Goal: Task Accomplishment & Management: Use online tool/utility

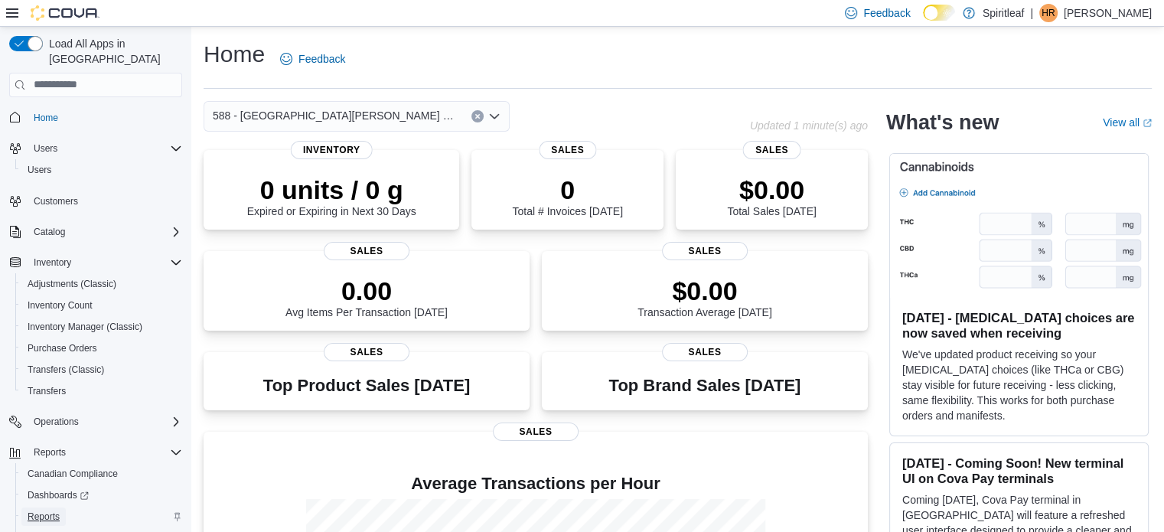
click at [32, 511] on span "Reports" at bounding box center [44, 517] width 32 height 12
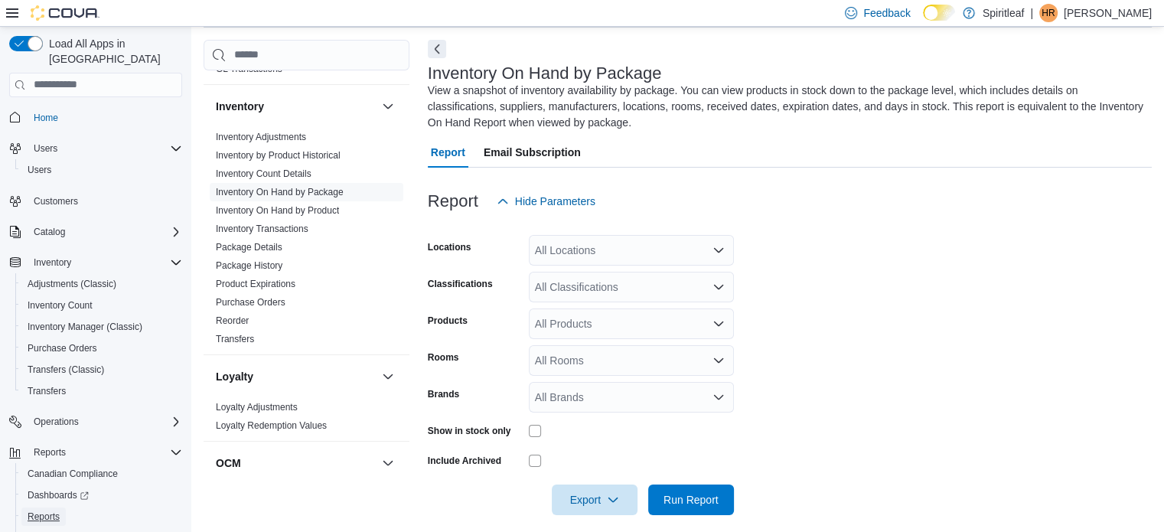
scroll to position [67, 0]
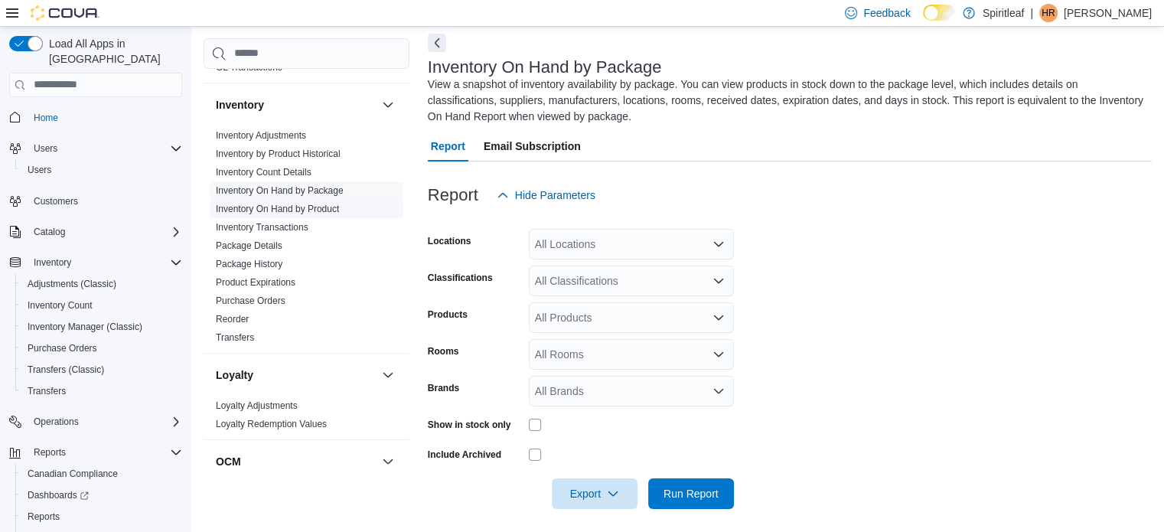
click at [303, 206] on link "Inventory On Hand by Product" at bounding box center [277, 209] width 123 height 11
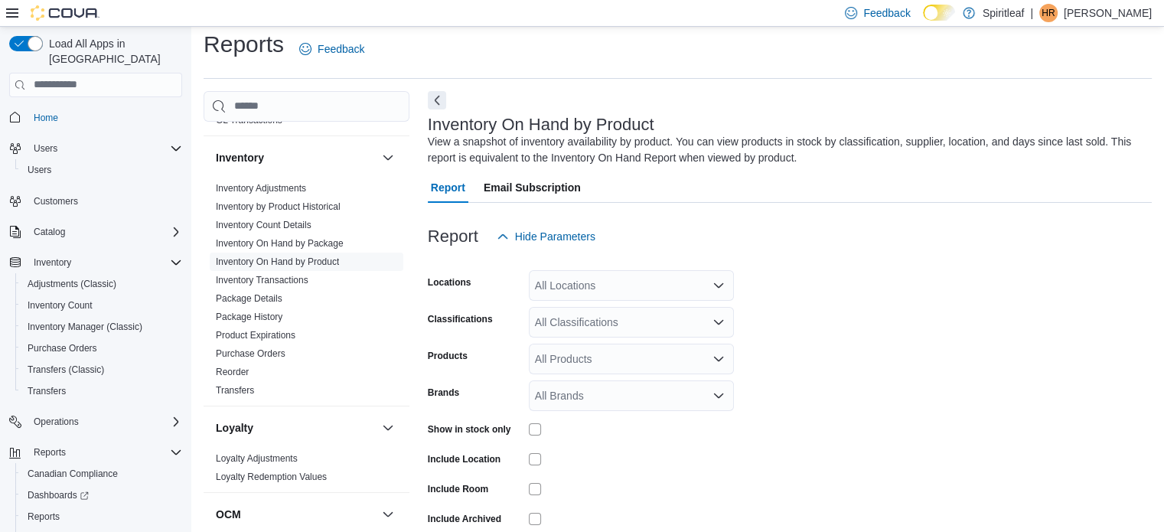
scroll to position [51, 0]
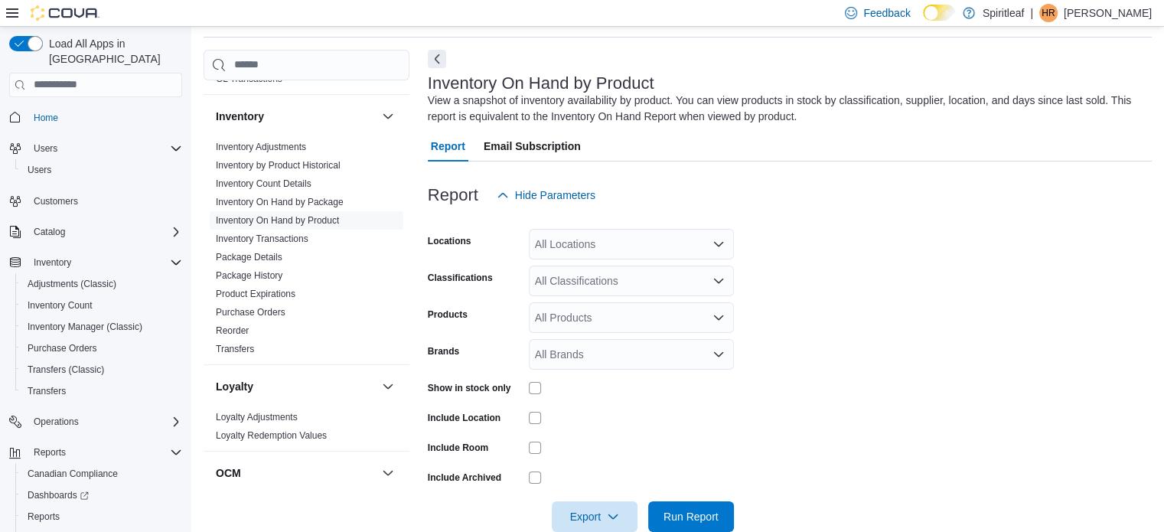
click at [586, 246] on div "All Locations" at bounding box center [631, 244] width 205 height 31
type input "***"
click at [612, 268] on span "588 - [GEOGRAPHIC_DATA][PERSON_NAME] ([GEOGRAPHIC_DATA])" at bounding box center [759, 270] width 349 height 15
click at [863, 283] on form "Locations 588 - [GEOGRAPHIC_DATA][PERSON_NAME] (Nepean) Classifications All Cla…" at bounding box center [790, 372] width 724 height 322
click at [643, 271] on div "All Classifications" at bounding box center [631, 281] width 205 height 31
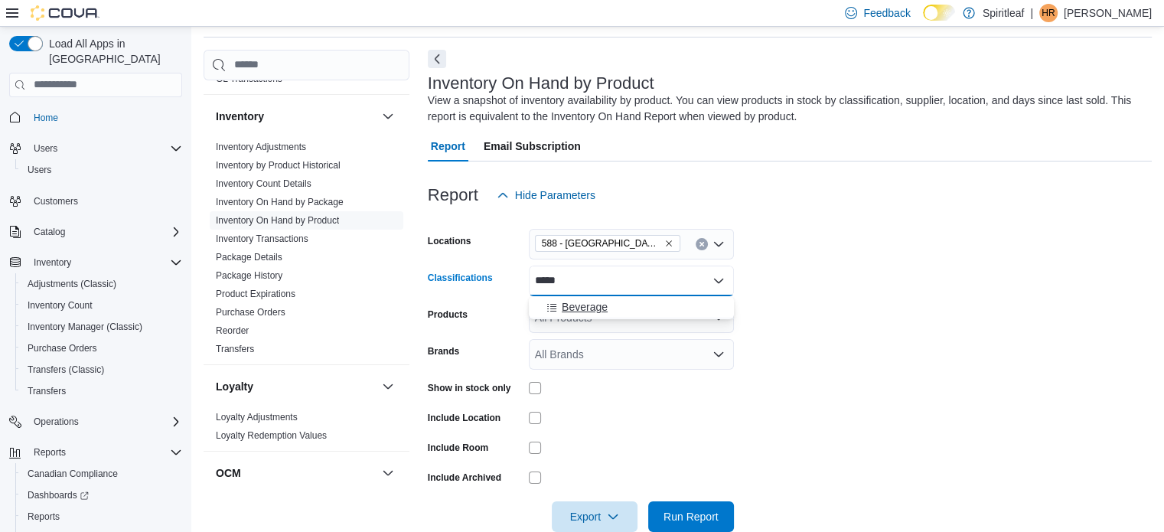
type input "*****"
click at [592, 309] on span "Beverage" at bounding box center [585, 306] width 46 height 15
click at [476, 384] on label "Show in stock only" at bounding box center [469, 388] width 83 height 12
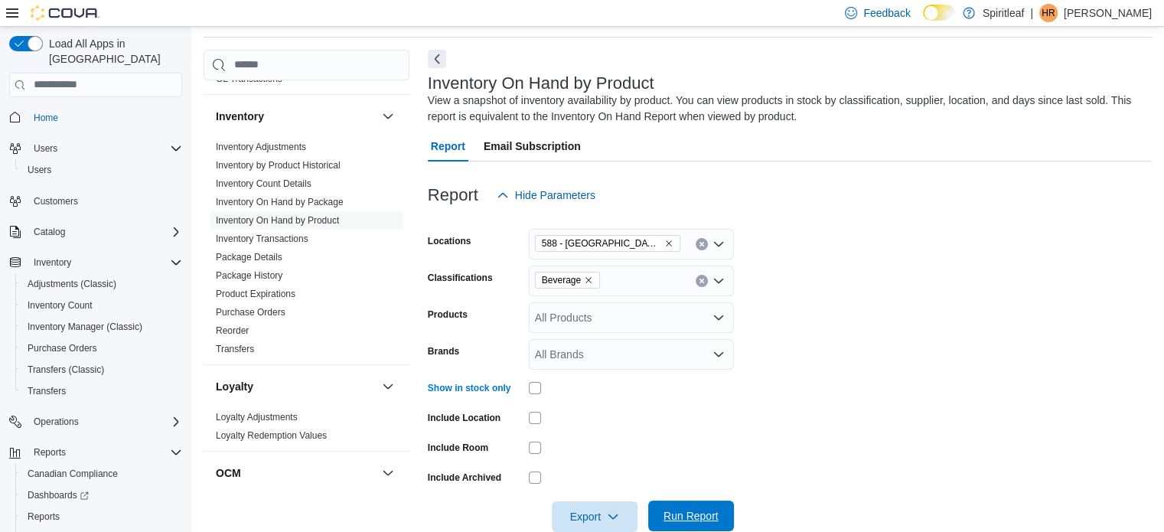
click at [681, 517] on span "Run Report" at bounding box center [691, 515] width 55 height 15
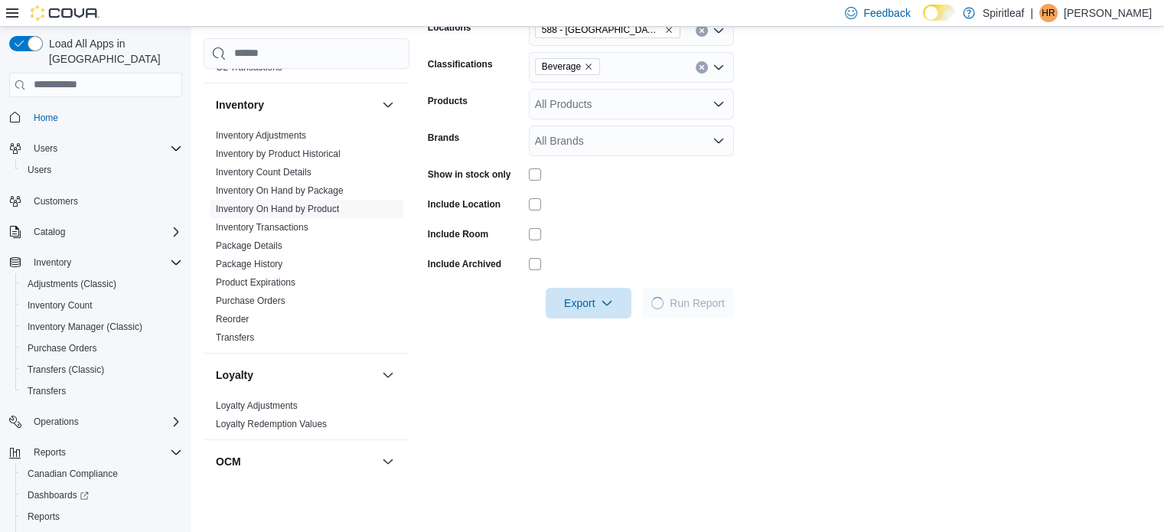
scroll to position [269, 0]
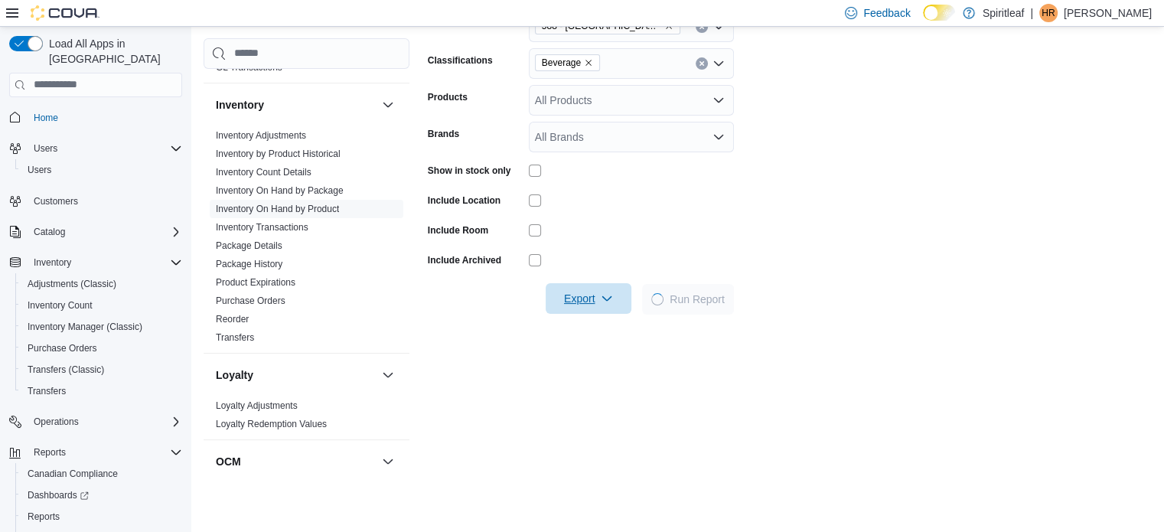
click at [592, 293] on span "Export" at bounding box center [588, 298] width 67 height 31
click at [595, 328] on span "Export to Excel" at bounding box center [591, 330] width 69 height 12
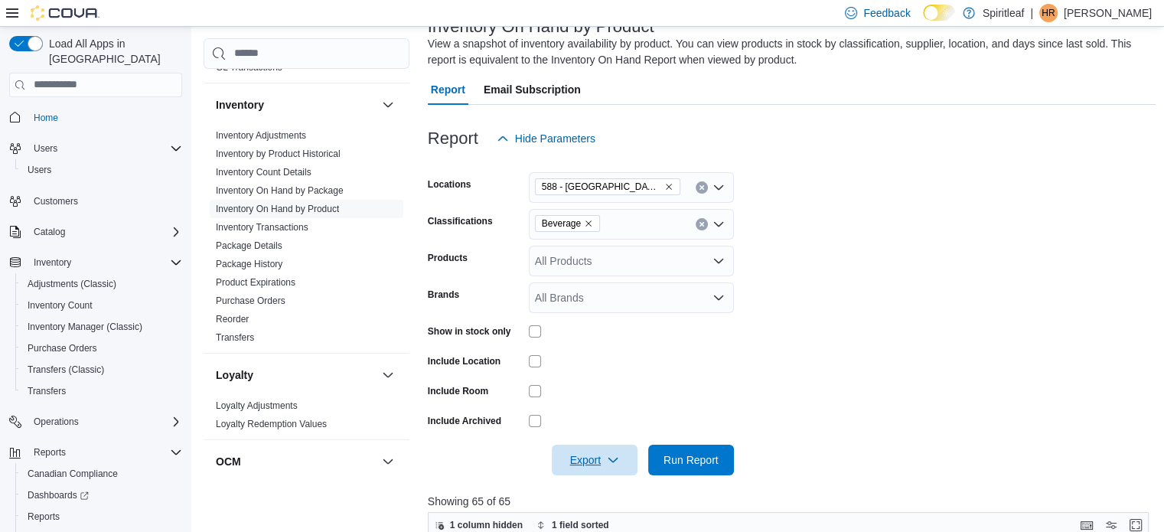
scroll to position [106, 0]
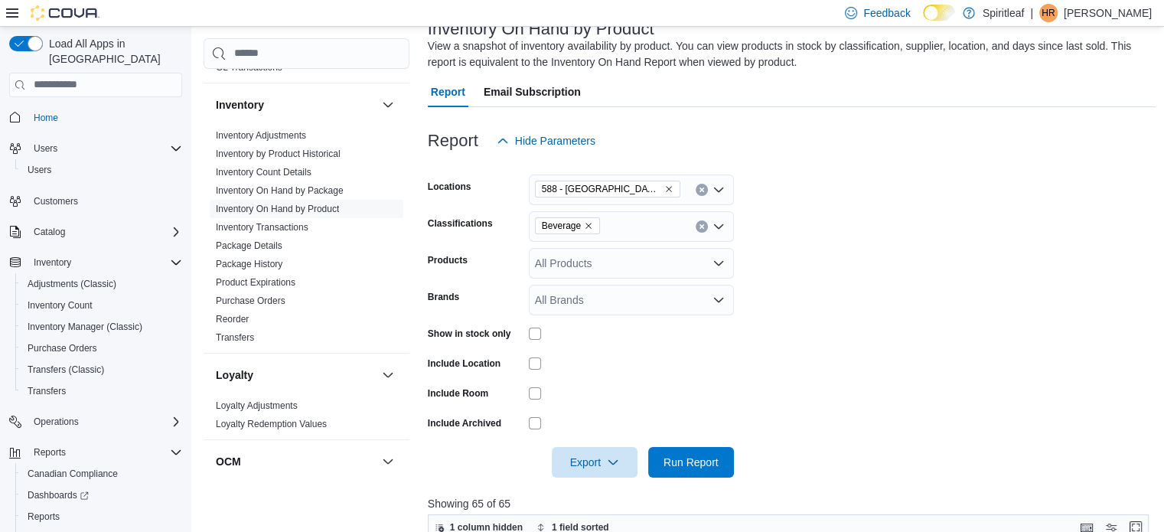
click at [624, 223] on div "Beverage" at bounding box center [631, 226] width 205 height 31
type input "******"
click at [610, 246] on span "Concentrate" at bounding box center [591, 252] width 58 height 15
click at [899, 347] on form "Locations 588 - [GEOGRAPHIC_DATA][PERSON_NAME] (Nepean) Classifications Concent…" at bounding box center [792, 317] width 729 height 322
click at [714, 455] on span "Run Report" at bounding box center [691, 461] width 55 height 15
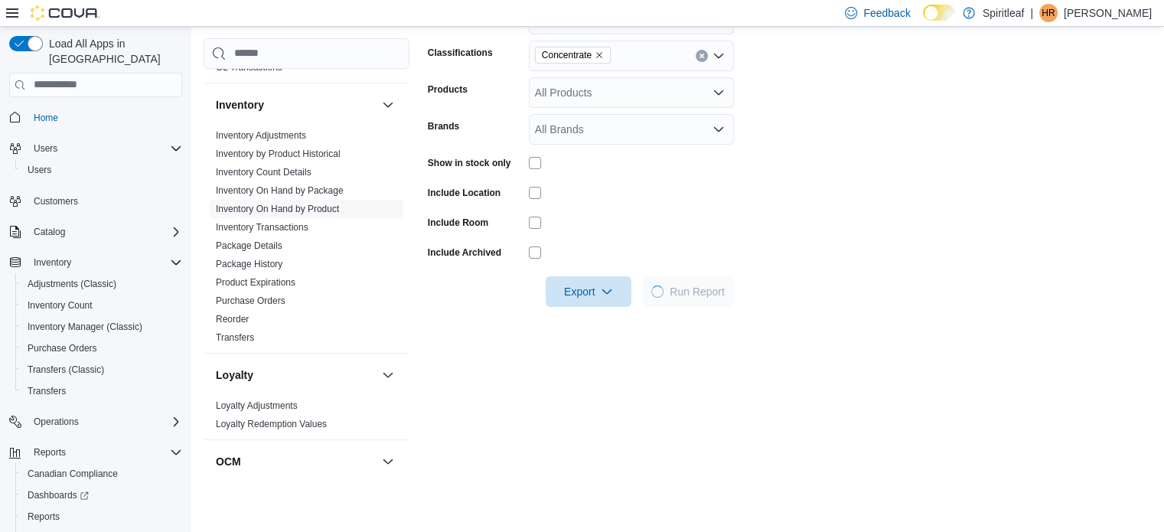
scroll to position [277, 0]
click at [605, 289] on icon "button" at bounding box center [607, 290] width 12 height 12
click at [599, 331] on button "Export to Excel" at bounding box center [590, 321] width 87 height 31
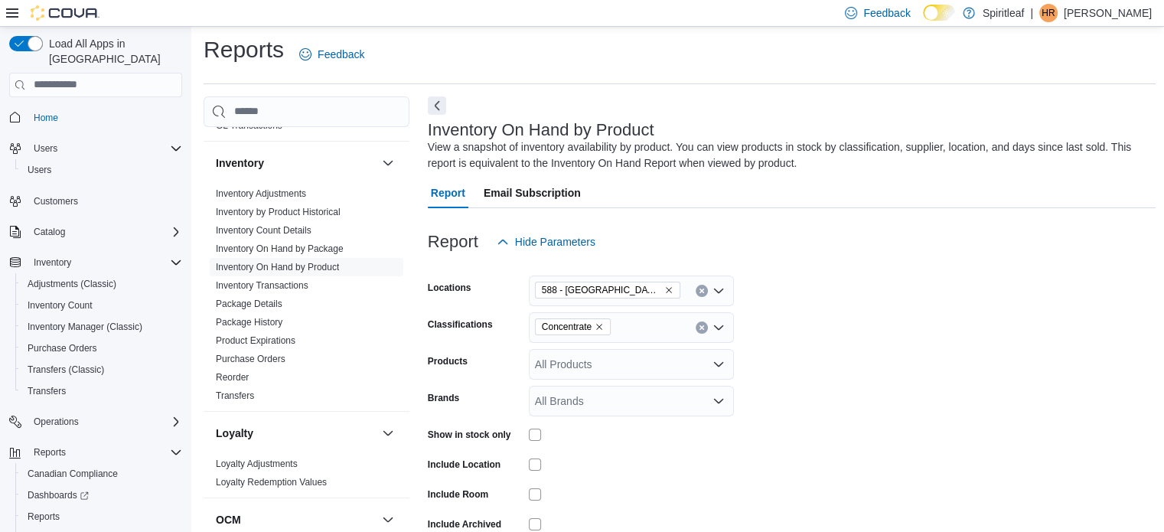
scroll to position [0, 0]
